Goal: Find specific page/section: Find specific page/section

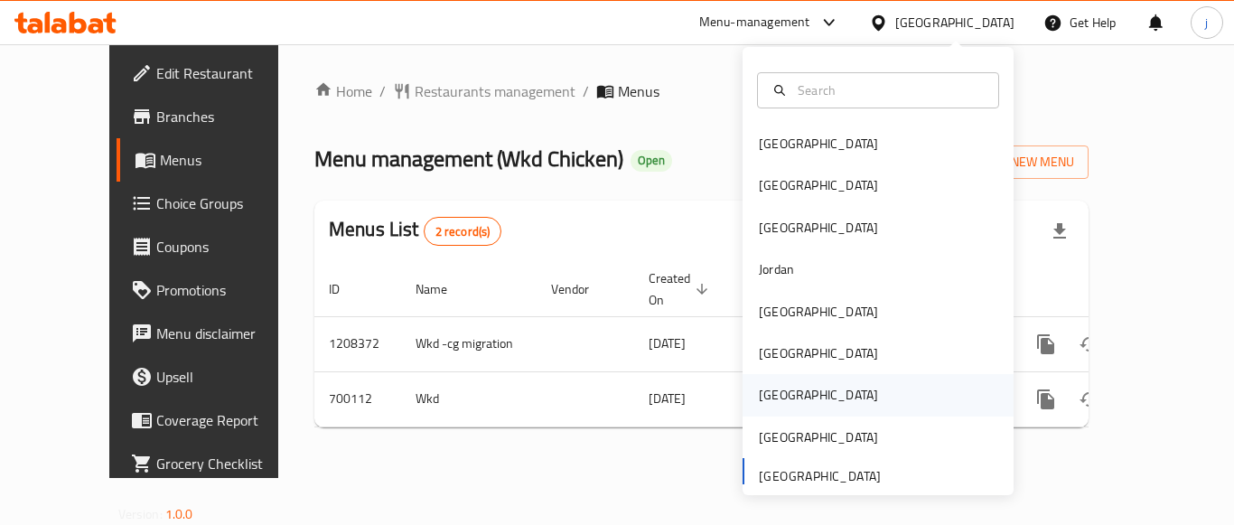
click at [771, 385] on div "[GEOGRAPHIC_DATA]" at bounding box center [818, 395] width 119 height 20
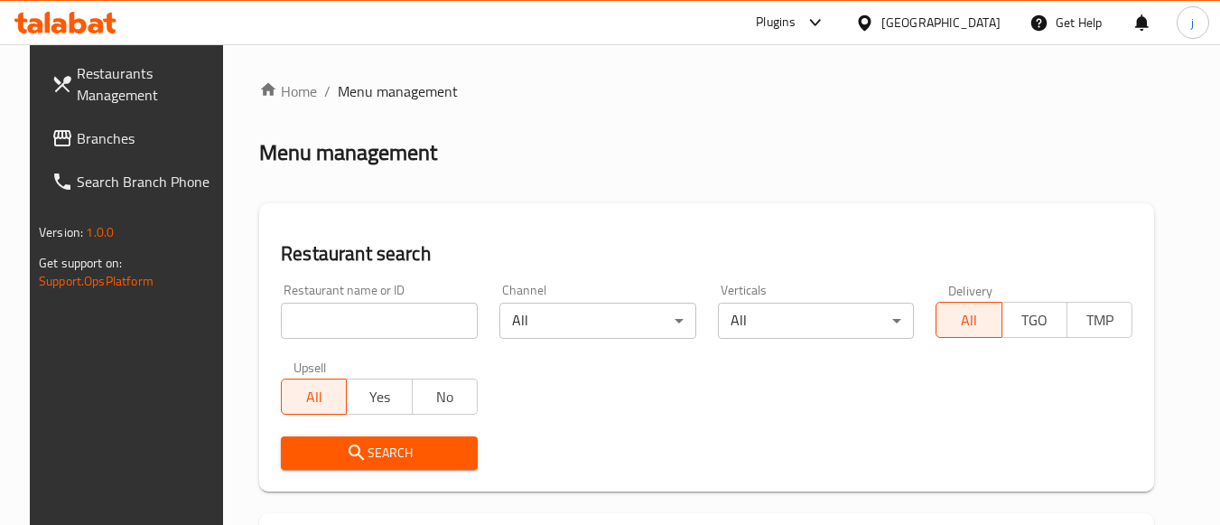
drag, startPoint x: 102, startPoint y: 139, endPoint x: 124, endPoint y: 162, distance: 31.3
click at [102, 139] on span "Branches" at bounding box center [148, 138] width 143 height 22
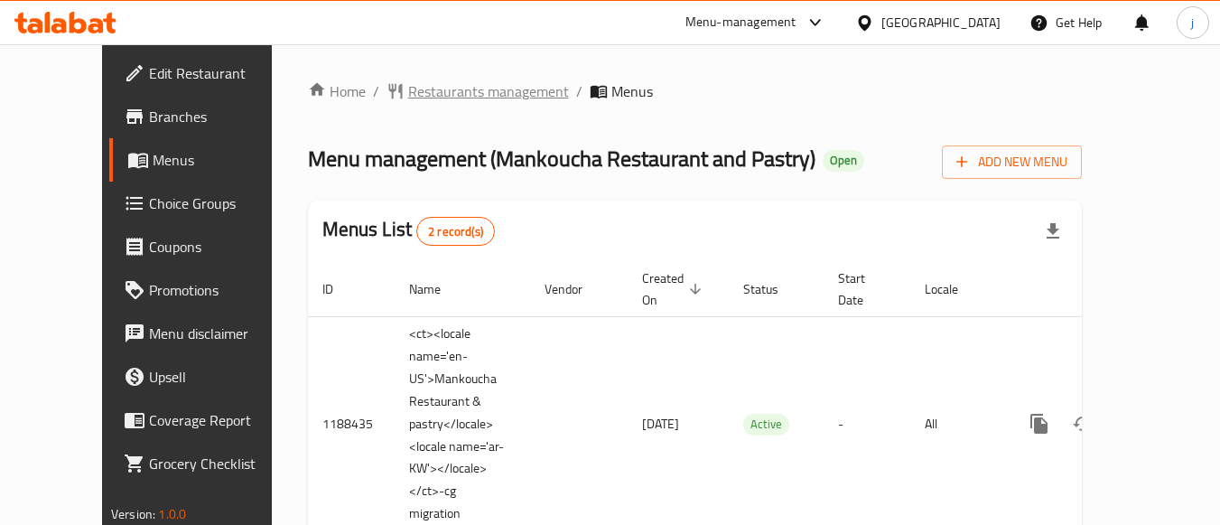
click at [408, 82] on span "Restaurants management" at bounding box center [488, 91] width 161 height 22
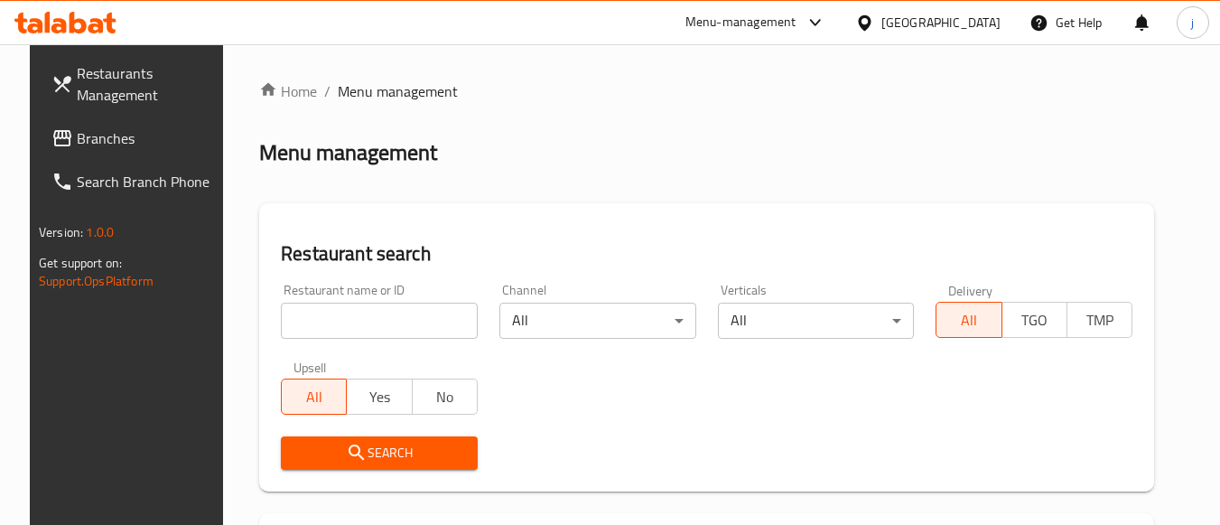
click at [397, 316] on input "search" at bounding box center [379, 321] width 197 height 36
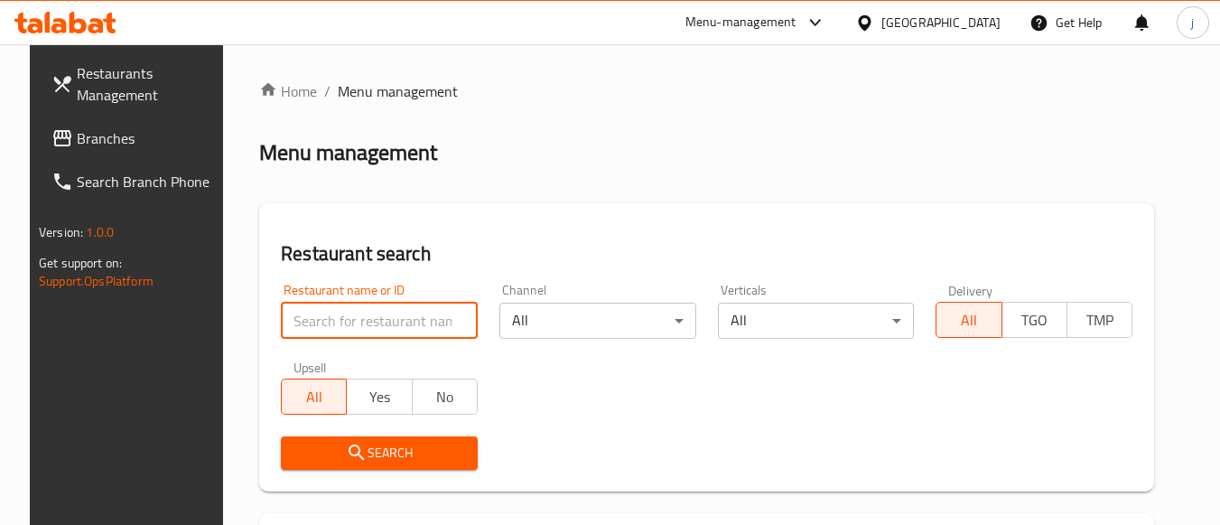
paste input "17201"
type input "17201"
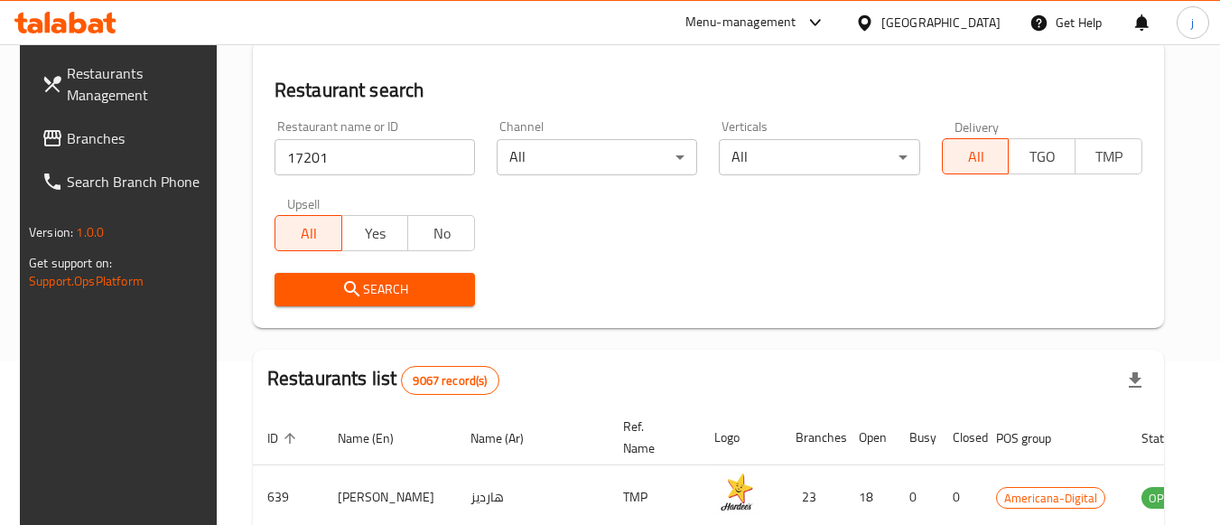
scroll to position [361, 0]
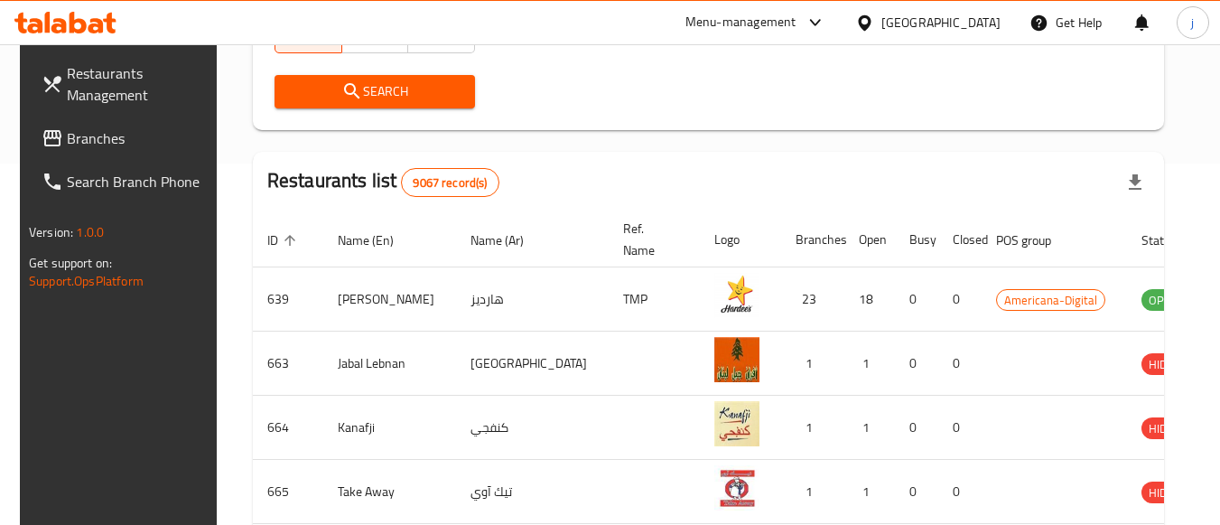
click at [395, 91] on span "Search" at bounding box center [375, 91] width 172 height 23
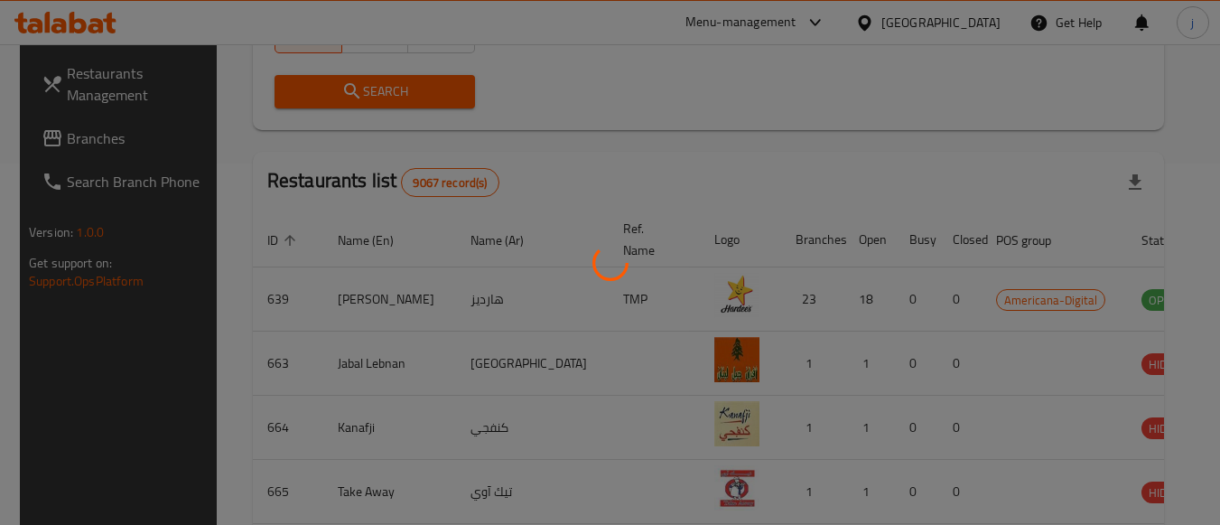
scroll to position [281, 0]
